Goal: Information Seeking & Learning: Check status

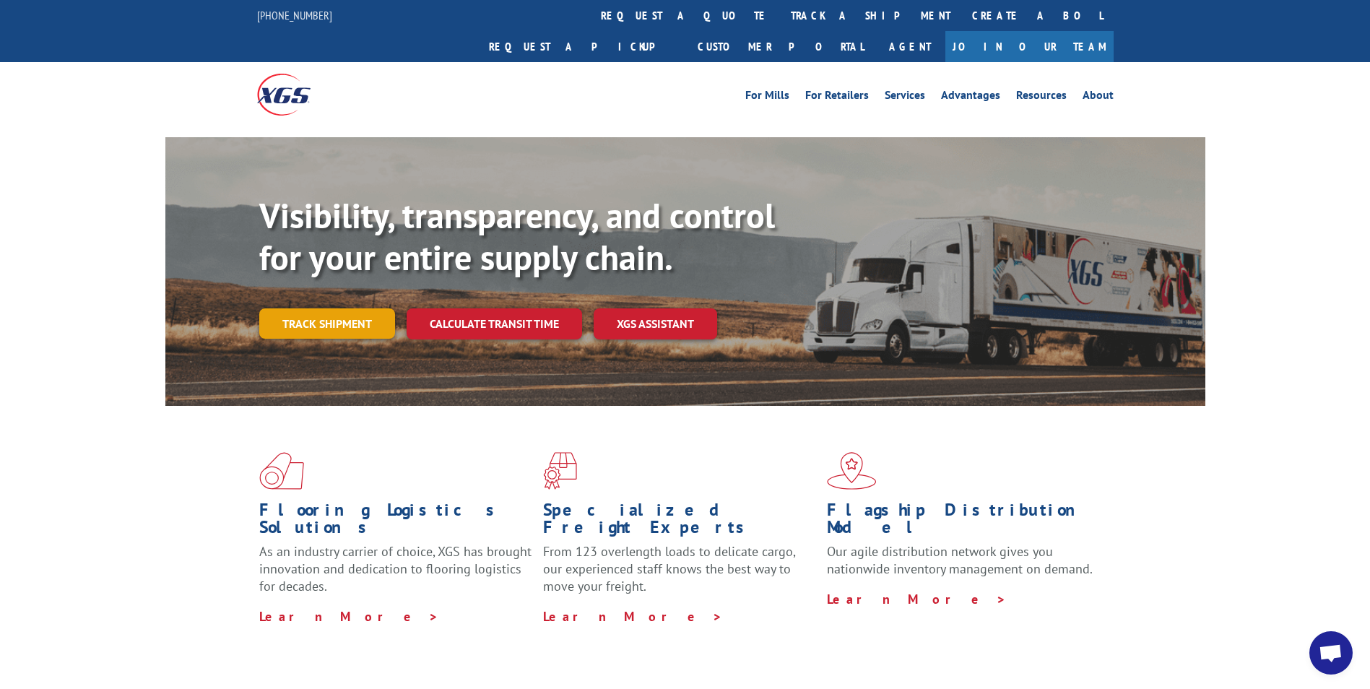
click at [301, 308] on link "Track shipment" at bounding box center [327, 323] width 136 height 30
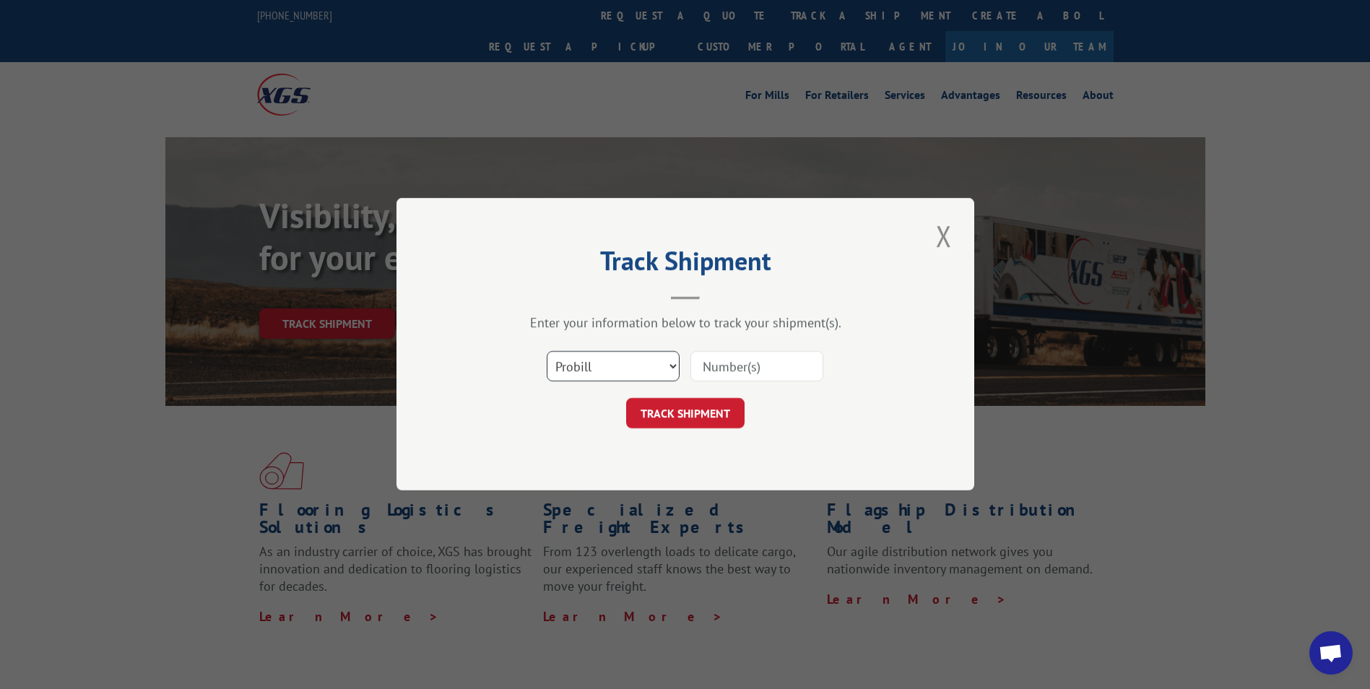
click at [646, 376] on select "Select category... Probill BOL PO" at bounding box center [613, 367] width 133 height 30
select select "po"
click at [547, 352] on select "Select category... Probill BOL PO" at bounding box center [613, 367] width 133 height 30
click at [747, 367] on input at bounding box center [756, 367] width 133 height 30
type input "AUS-310860"
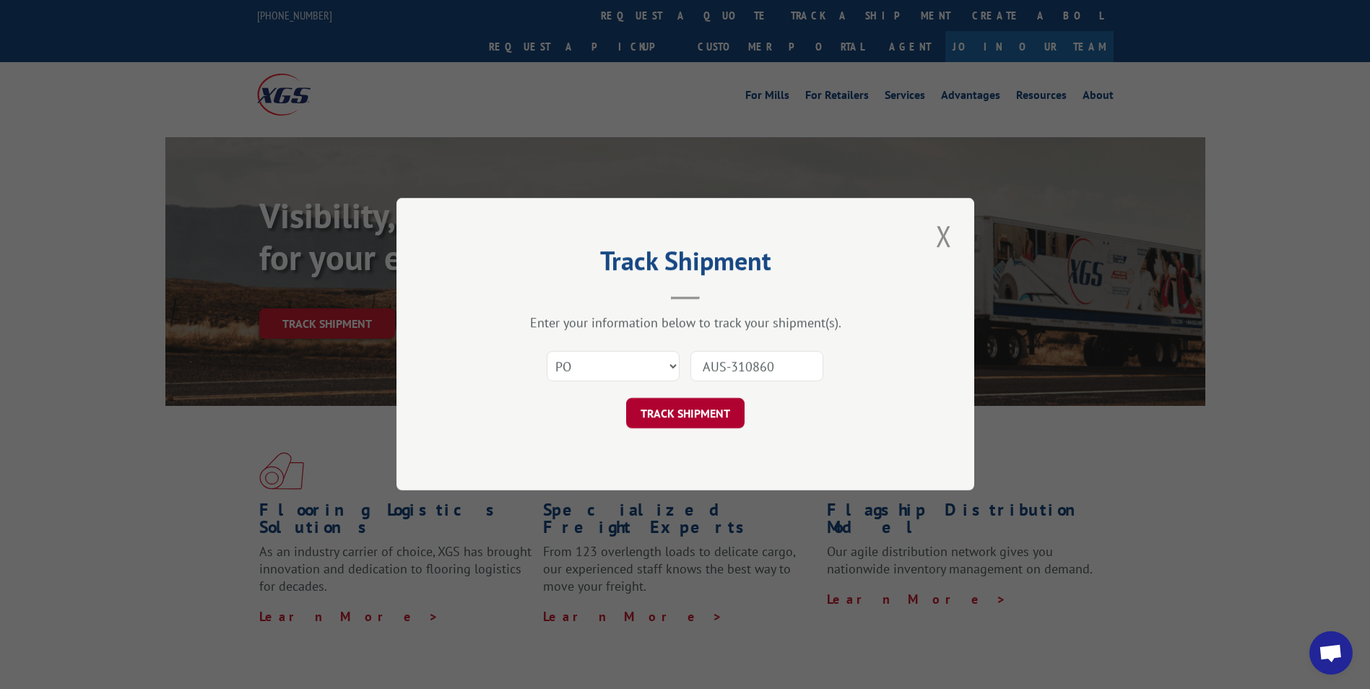
click at [699, 420] on button "TRACK SHIPMENT" at bounding box center [685, 414] width 118 height 30
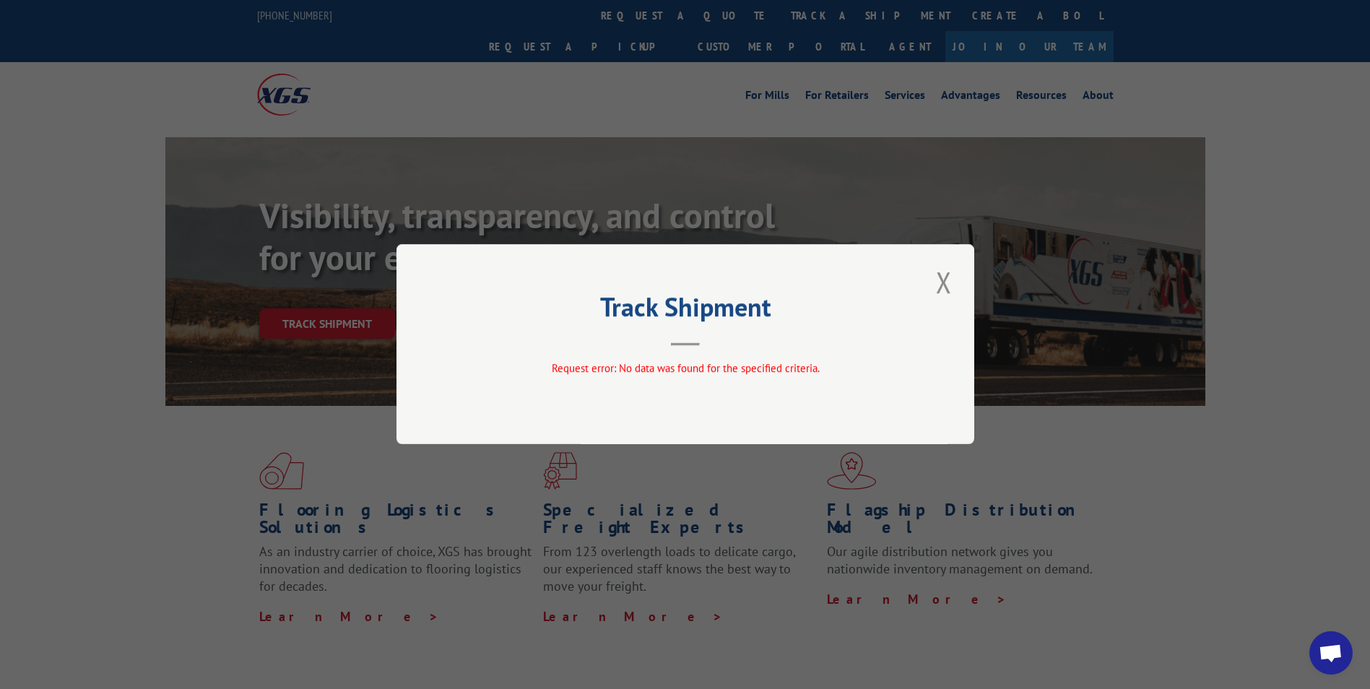
click at [930, 277] on div "Track Shipment Request error: No data was found for the specified criteria." at bounding box center [685, 344] width 578 height 200
click at [942, 279] on button "Close modal" at bounding box center [944, 282] width 25 height 40
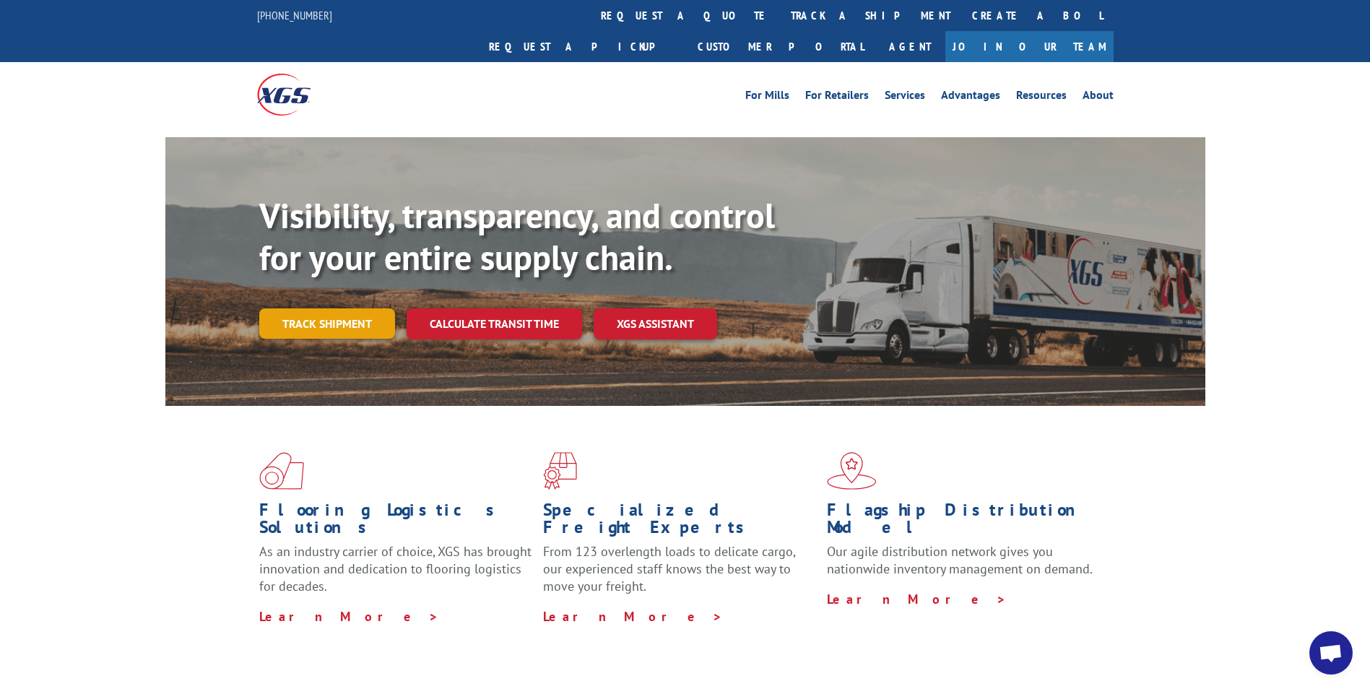
click at [318, 308] on link "Track shipment" at bounding box center [327, 323] width 136 height 30
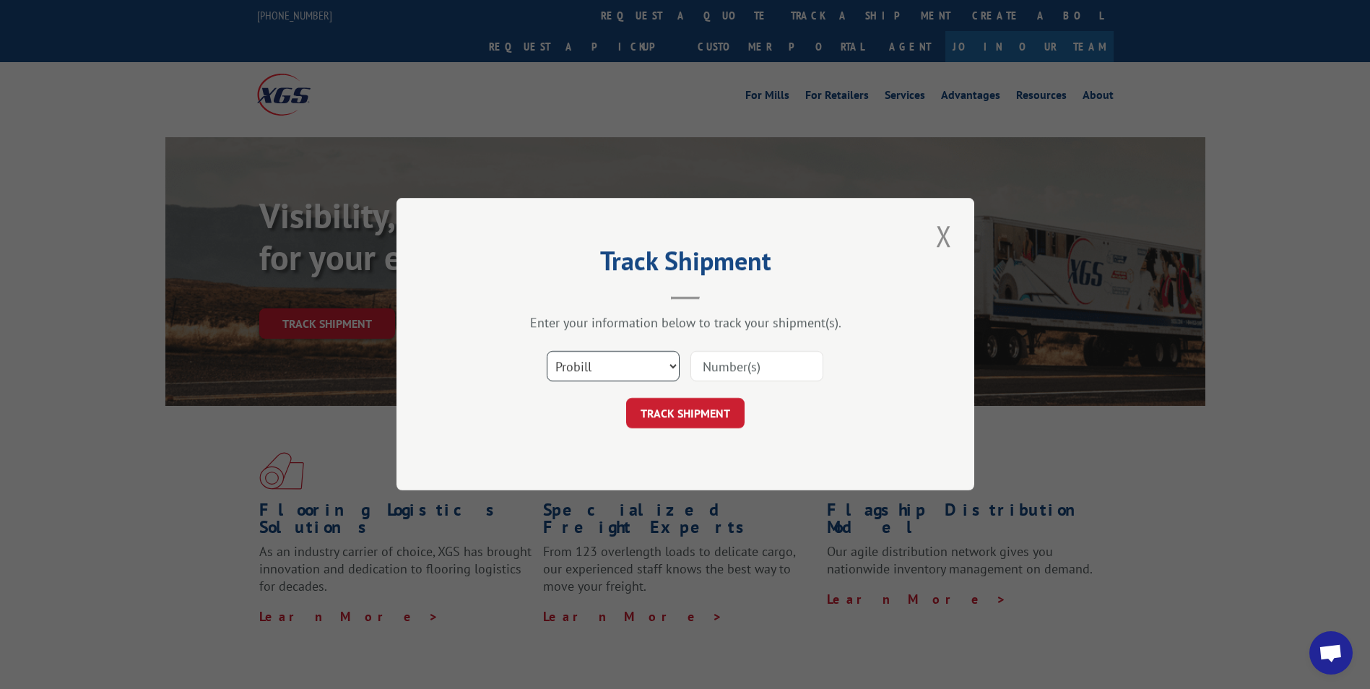
click at [583, 364] on select "Select category... Probill BOL PO" at bounding box center [613, 367] width 133 height 30
select select "po"
click at [547, 352] on select "Select category... Probill BOL PO" at bounding box center [613, 367] width 133 height 30
